Goal: Information Seeking & Learning: Understand process/instructions

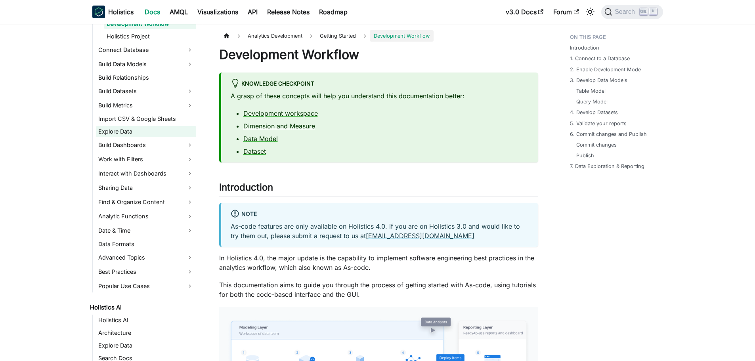
scroll to position [198, 0]
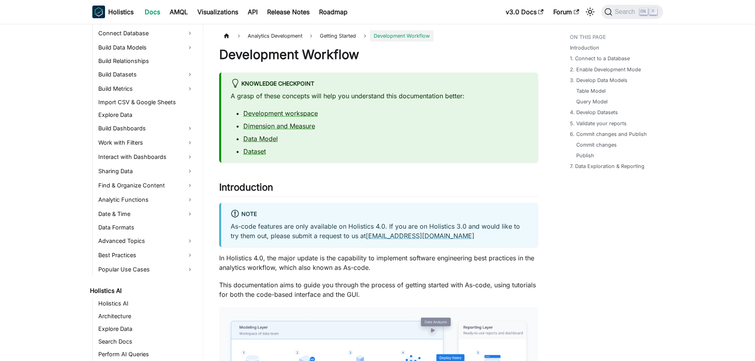
click at [151, 82] on ul "Getting Started Data Modeling Layer Development Workspace Development Workflow …" at bounding box center [144, 119] width 104 height 314
click at [149, 76] on link "Build Datasets" at bounding box center [146, 74] width 100 height 13
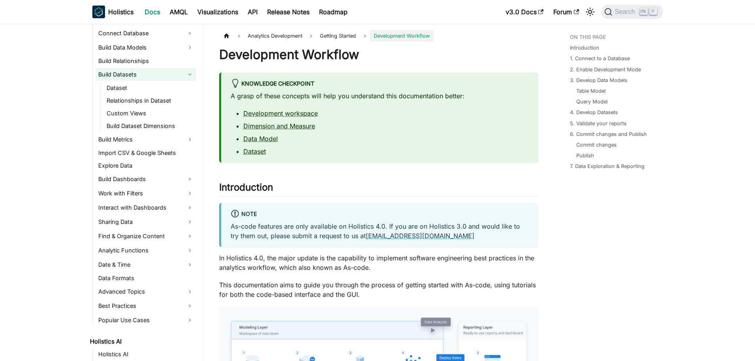
click at [149, 76] on link "Build Datasets" at bounding box center [146, 74] width 100 height 13
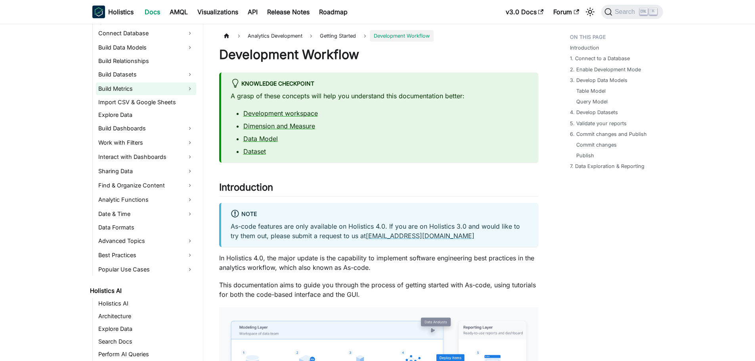
click at [149, 87] on link "Build Metrics" at bounding box center [146, 88] width 100 height 13
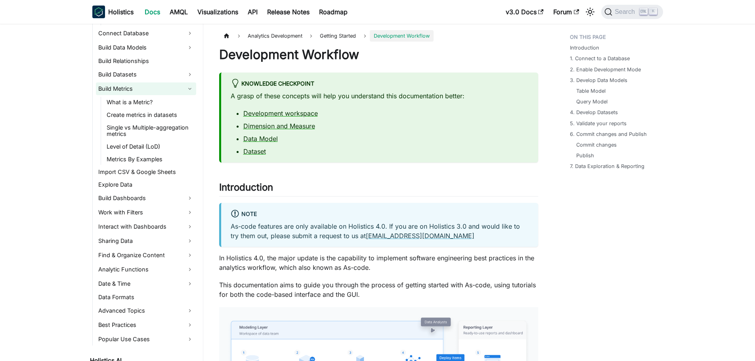
click at [149, 87] on link "Build Metrics" at bounding box center [146, 88] width 100 height 13
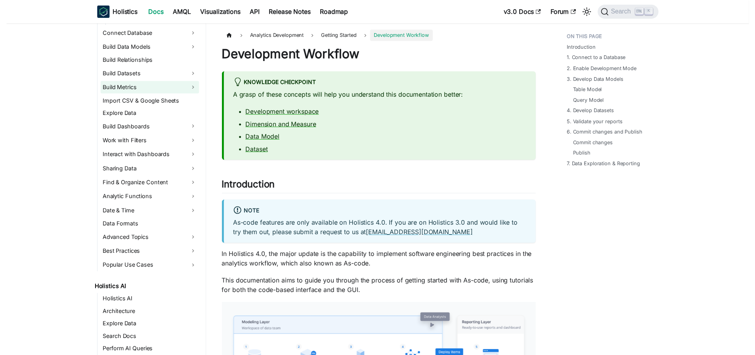
scroll to position [158, 0]
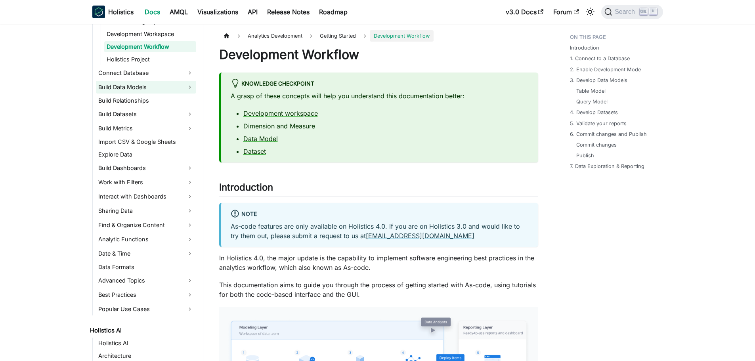
click at [149, 87] on link "Build Data Models" at bounding box center [146, 87] width 100 height 13
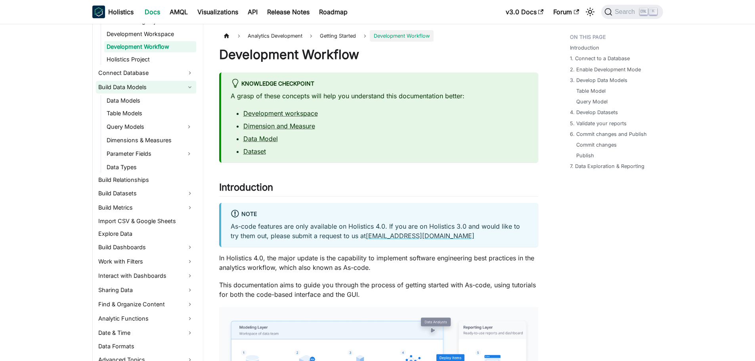
click at [149, 87] on link "Build Data Models" at bounding box center [146, 87] width 100 height 13
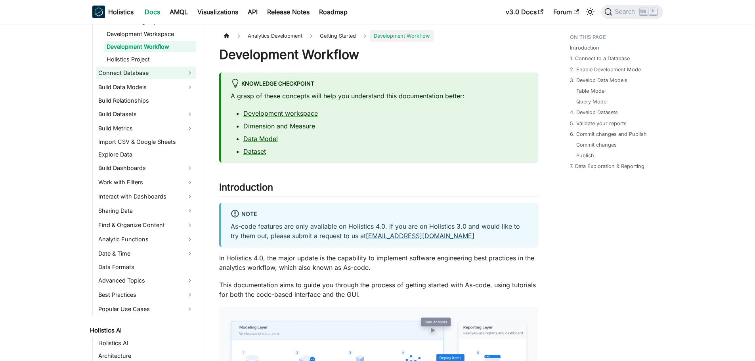
click at [151, 71] on link "Connect Database" at bounding box center [146, 73] width 100 height 13
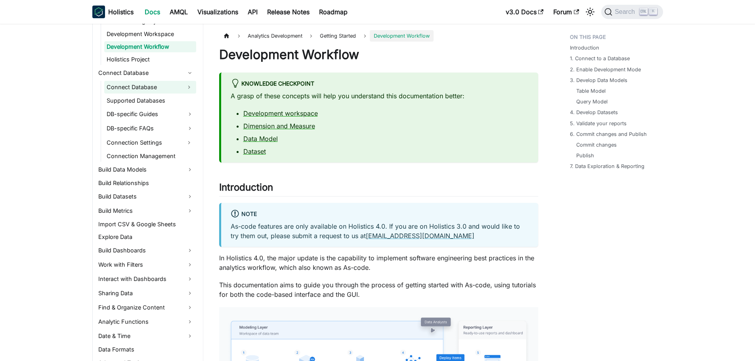
click at [149, 86] on link "Connect Database" at bounding box center [143, 87] width 78 height 13
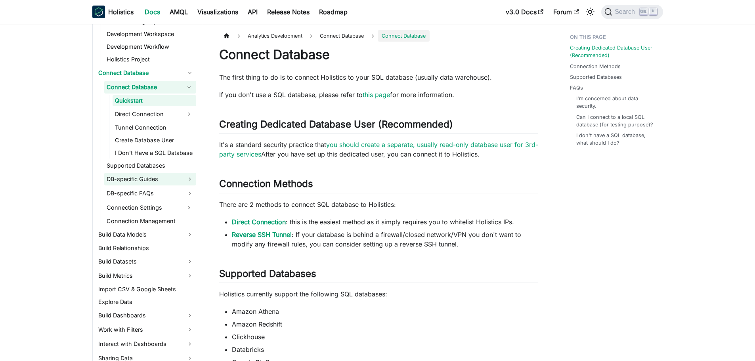
click at [149, 178] on link "DB-specific Guides" at bounding box center [150, 179] width 92 height 13
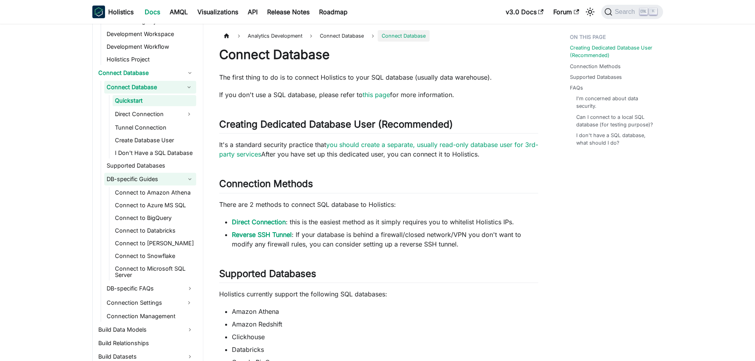
click at [150, 178] on link "DB-specific Guides" at bounding box center [150, 179] width 92 height 13
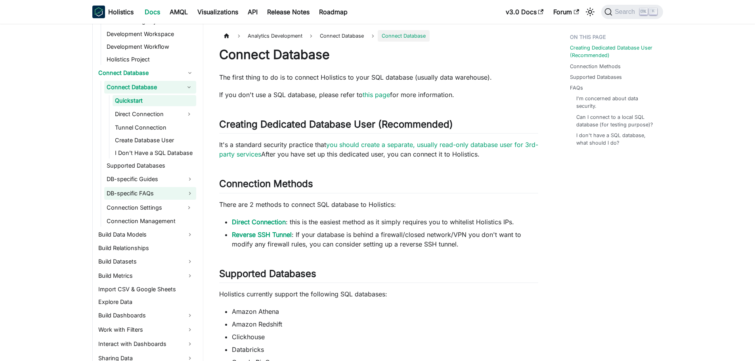
click at [151, 194] on link "DB-specific FAQs" at bounding box center [150, 193] width 92 height 13
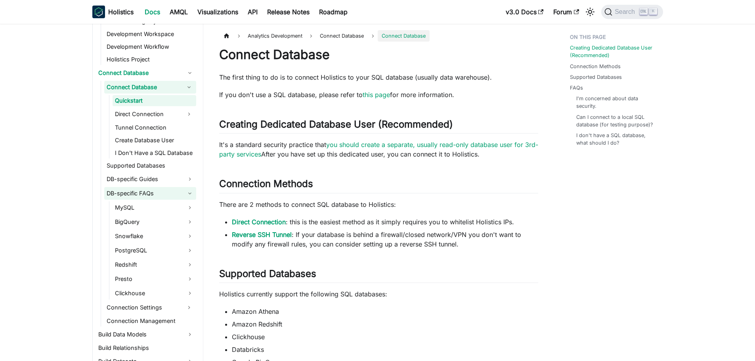
click at [151, 194] on link "DB-specific FAQs" at bounding box center [150, 193] width 92 height 13
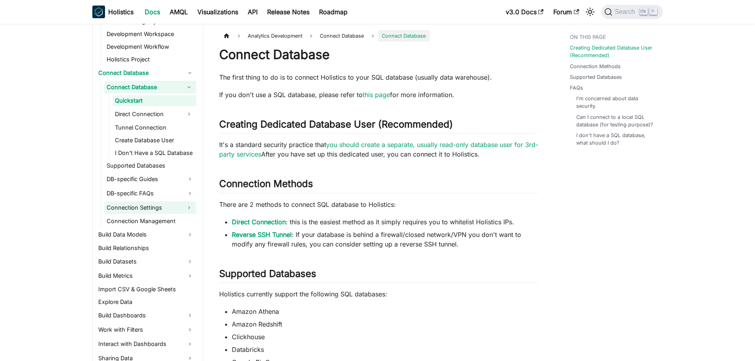
click at [159, 205] on link "Connection Settings" at bounding box center [143, 207] width 78 height 13
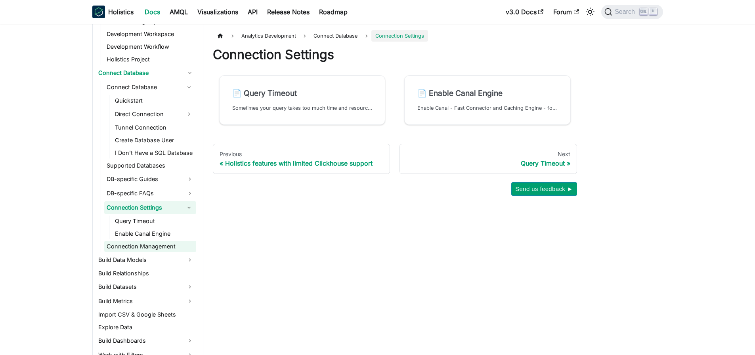
click at [164, 247] on link "Connection Management" at bounding box center [150, 246] width 92 height 11
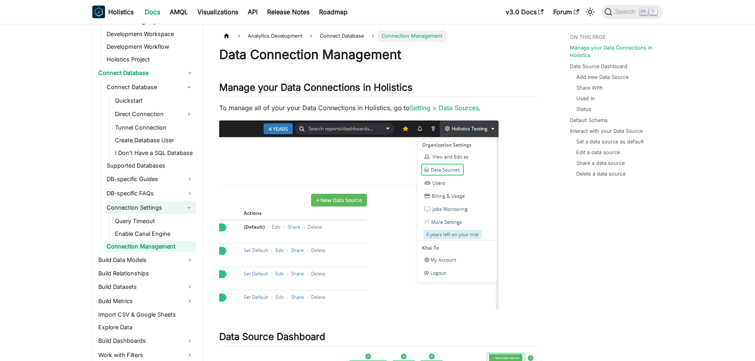
click at [149, 207] on link "Connection Settings" at bounding box center [143, 207] width 78 height 13
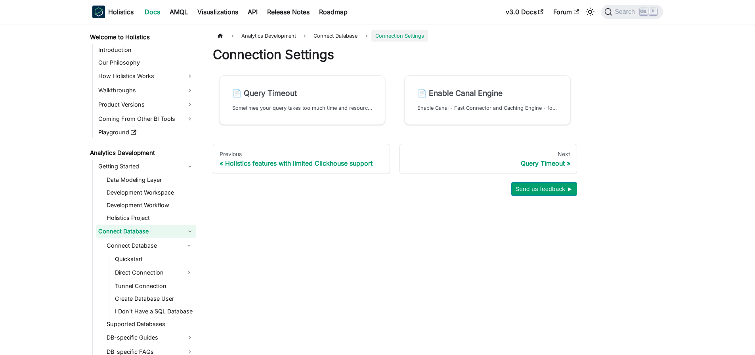
click at [164, 231] on link "Connect Database" at bounding box center [146, 231] width 100 height 13
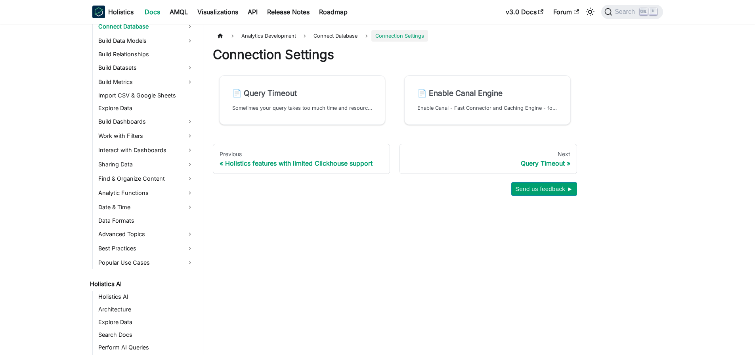
scroll to position [198, 0]
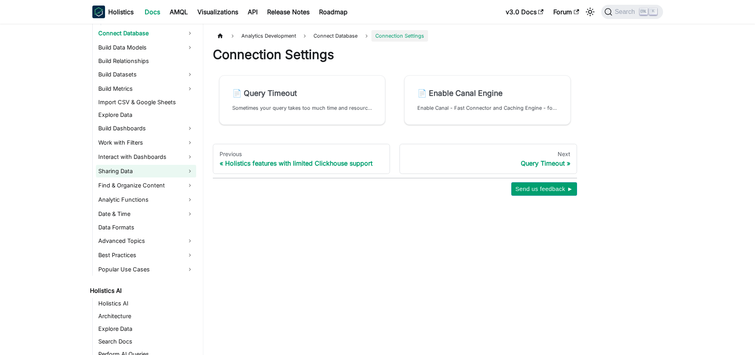
click at [151, 168] on link "Sharing Data" at bounding box center [146, 171] width 100 height 13
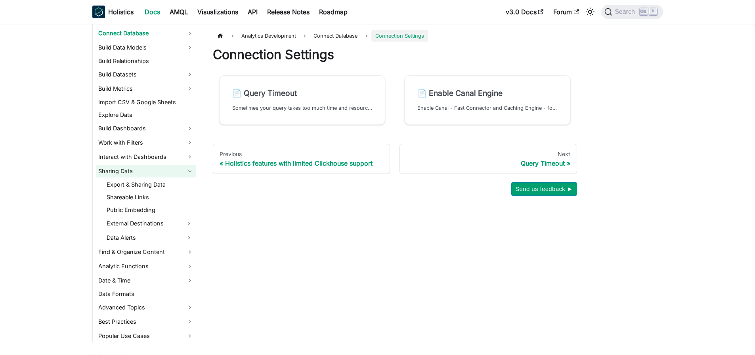
click at [151, 167] on link "Sharing Data" at bounding box center [146, 171] width 100 height 13
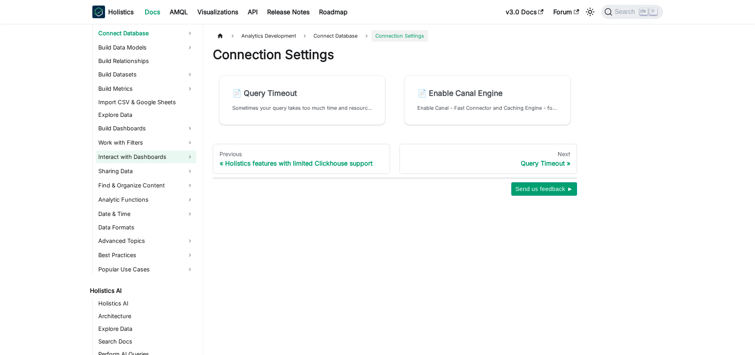
click at [151, 157] on link "Interact with Dashboards" at bounding box center [146, 157] width 100 height 13
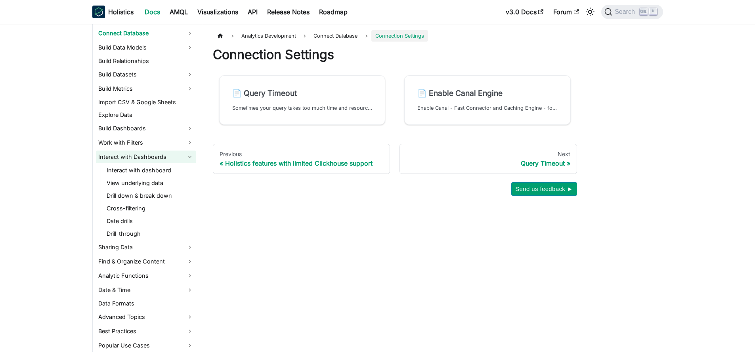
click at [152, 160] on link "Interact with Dashboards" at bounding box center [146, 157] width 100 height 13
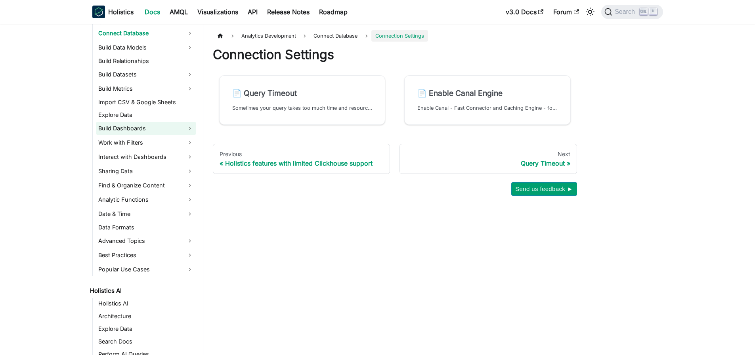
click at [143, 134] on link "Build Dashboards" at bounding box center [146, 128] width 100 height 13
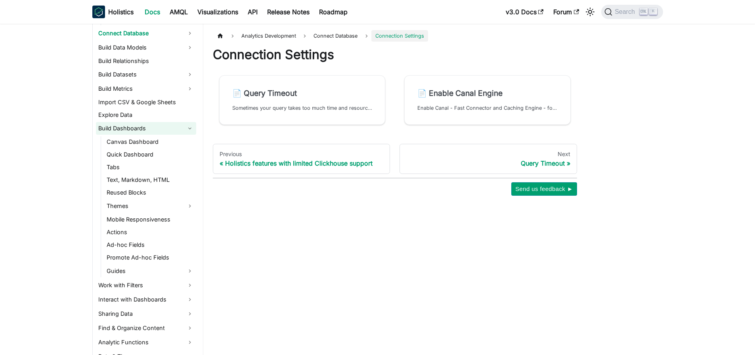
drag, startPoint x: 143, startPoint y: 135, endPoint x: 133, endPoint y: 134, distance: 10.4
click at [133, 134] on link "Build Dashboards" at bounding box center [146, 128] width 100 height 13
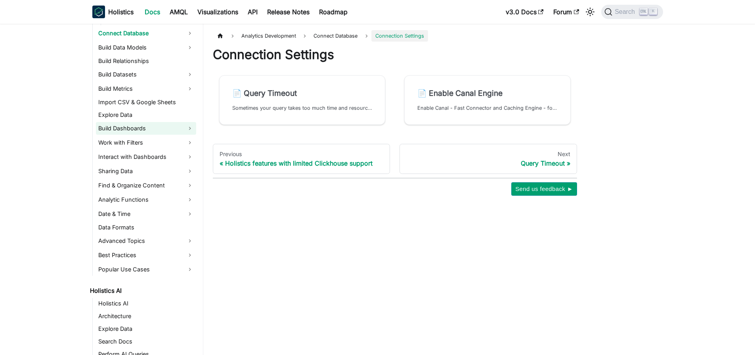
scroll to position [158, 0]
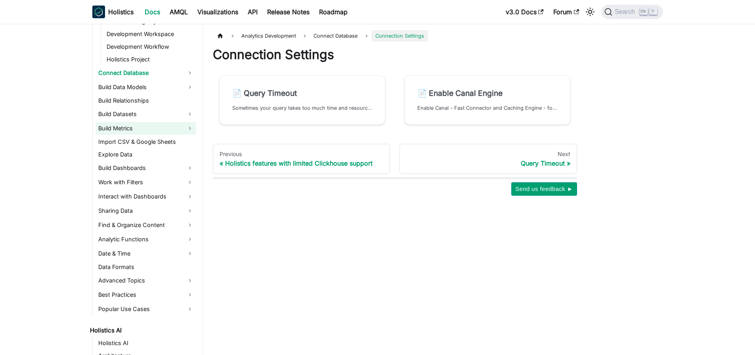
click at [132, 124] on link "Build Metrics" at bounding box center [146, 128] width 100 height 13
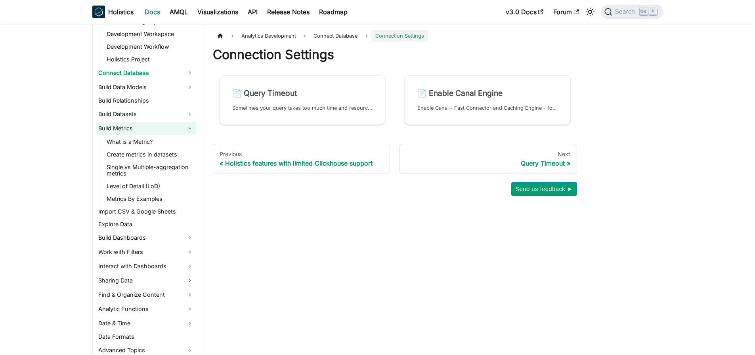
click at [132, 124] on link "Build Metrics" at bounding box center [146, 128] width 100 height 13
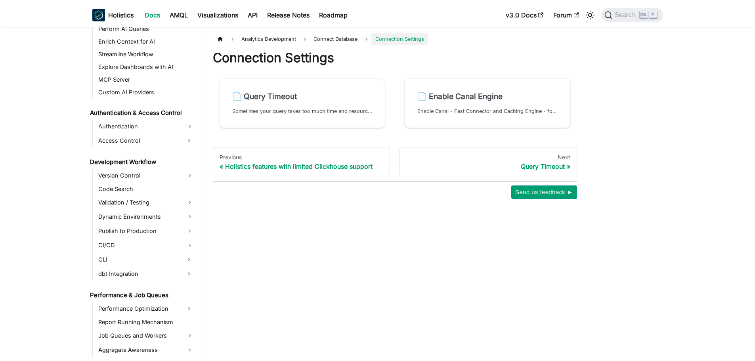
scroll to position [555, 0]
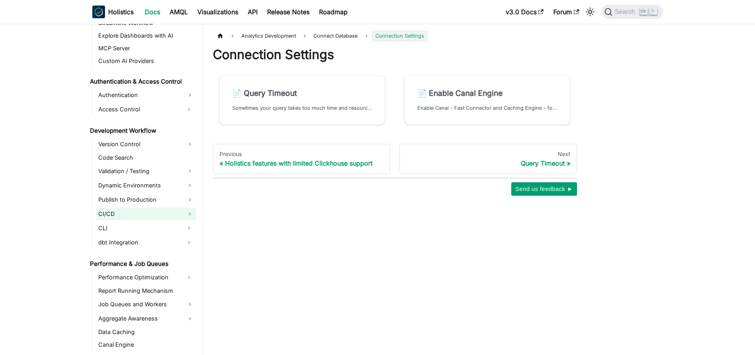
click at [116, 211] on link "CI/CD" at bounding box center [146, 214] width 100 height 13
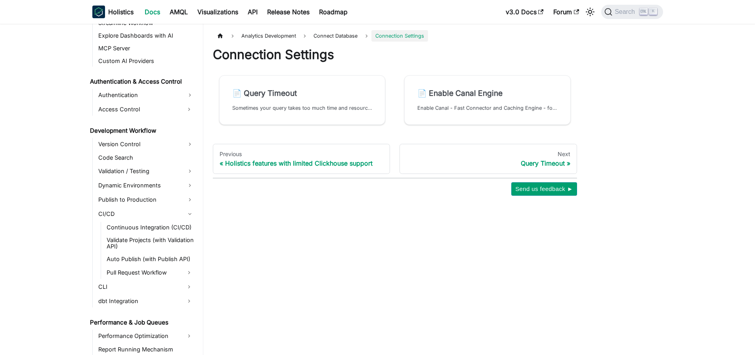
drag, startPoint x: 116, startPoint y: 211, endPoint x: 53, endPoint y: 216, distance: 62.4
click at [53, 216] on aside "Welcome to Holistics Introduction Our Philosophy How Holistics Works Walkthroug…" at bounding box center [101, 177] width 203 height 355
click at [158, 210] on link "CI/CD" at bounding box center [146, 214] width 100 height 13
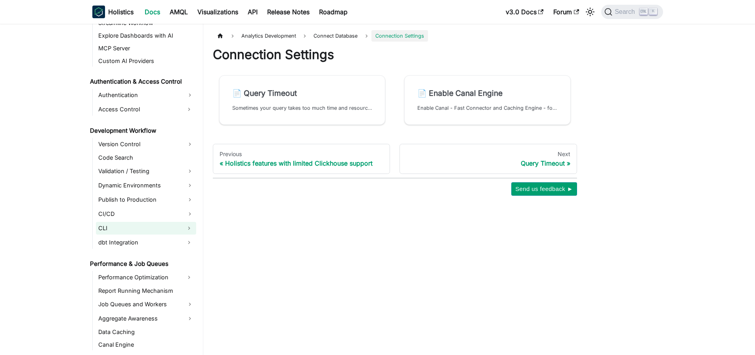
click at [161, 230] on link "CLI" at bounding box center [139, 228] width 86 height 13
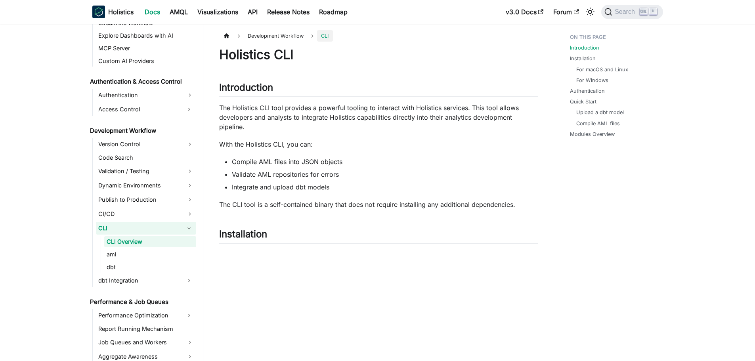
click at [161, 230] on link "CLI" at bounding box center [139, 228] width 86 height 13
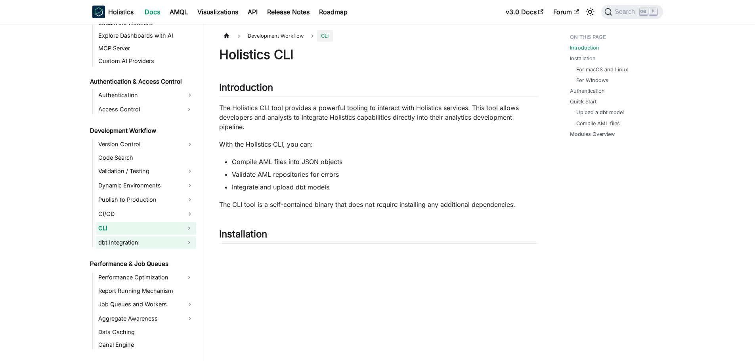
click at [162, 244] on link "dbt Integration" at bounding box center [139, 242] width 86 height 13
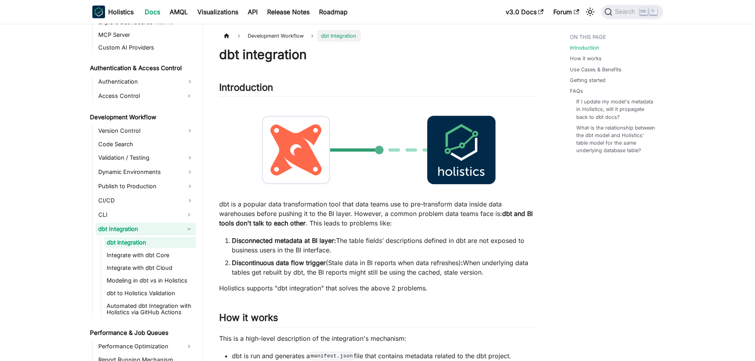
scroll to position [594, 0]
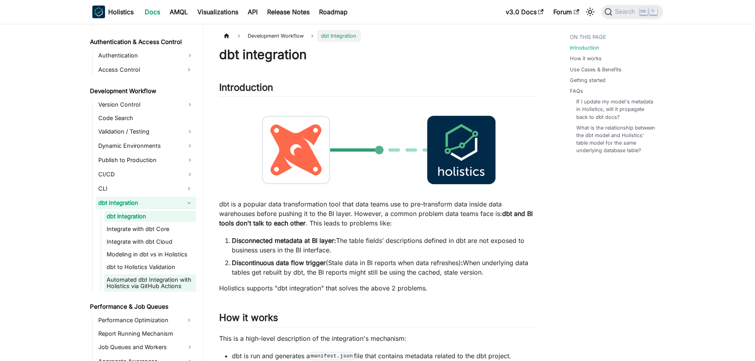
click at [173, 288] on link "Automated dbt Integration with Holistics via GitHub Actions" at bounding box center [150, 282] width 92 height 17
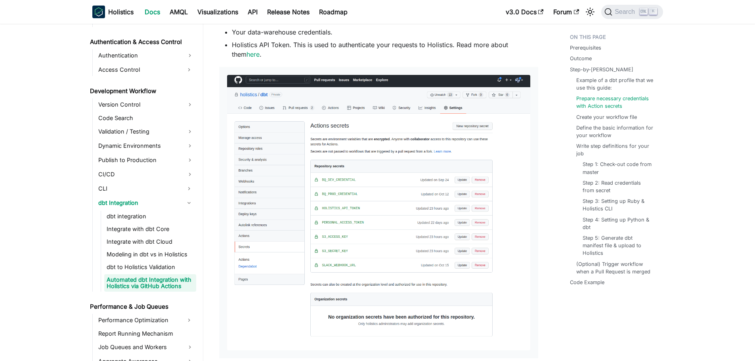
scroll to position [634, 0]
